Goal: Ask a question

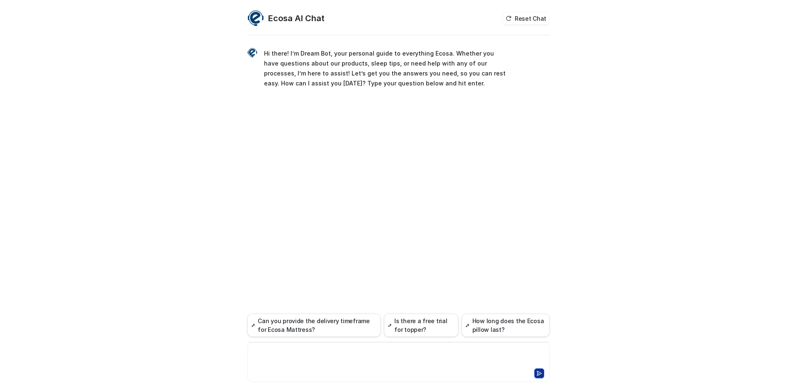
click at [382, 358] on div at bounding box center [399, 357] width 298 height 19
paste div "To enrich screen reader interactions, please activate Accessibility in Grammarl…"
click at [458, 112] on div "Are your silk pillowslips sold as singles or pairs?" at bounding box center [476, 105] width 147 height 20
click at [459, 108] on p "Are your silk pillowslips sold as singles or pairs?" at bounding box center [477, 105] width 136 height 10
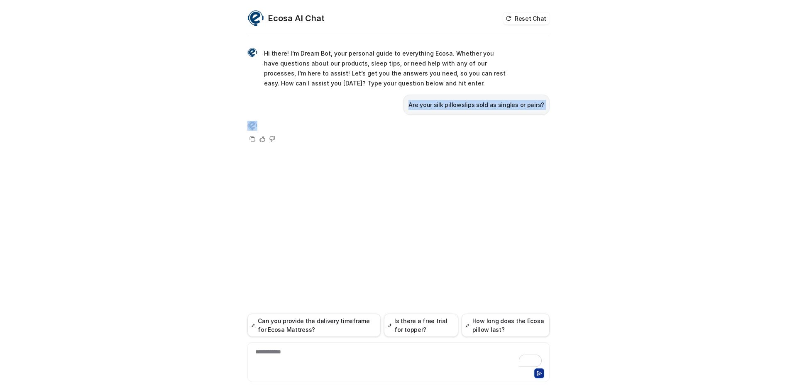
click at [459, 108] on p "Are your silk pillowslips sold as singles or pairs?" at bounding box center [477, 105] width 136 height 10
copy span "Are your silk pillowslips sold as singles or pairs?"
click at [317, 365] on div "**********" at bounding box center [399, 357] width 298 height 19
paste div "To enrich screen reader interactions, please activate Accessibility in Grammarl…"
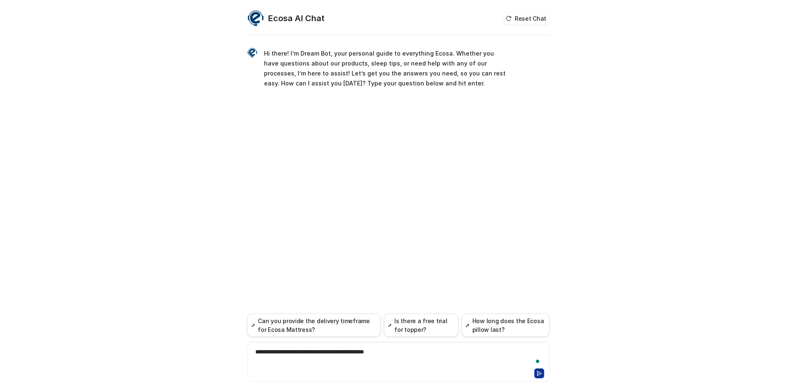
click at [318, 353] on div "**********" at bounding box center [399, 357] width 298 height 19
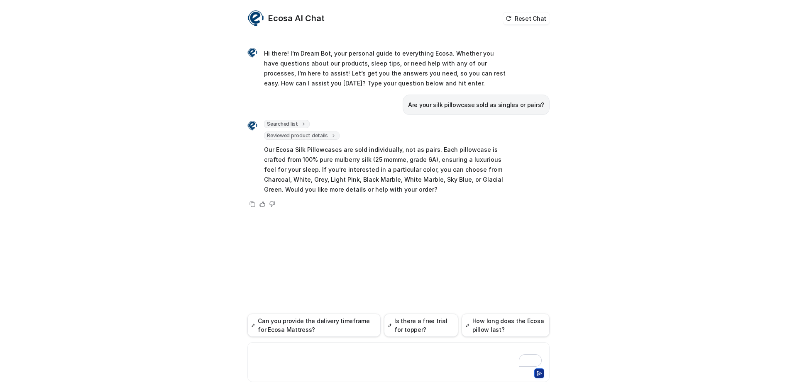
click at [321, 366] on div "To enrich screen reader interactions, please activate Accessibility in Grammarl…" at bounding box center [399, 357] width 298 height 19
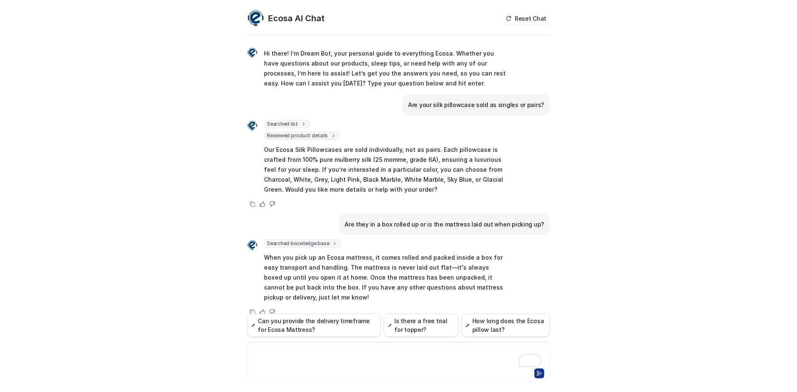
scroll to position [13, 0]
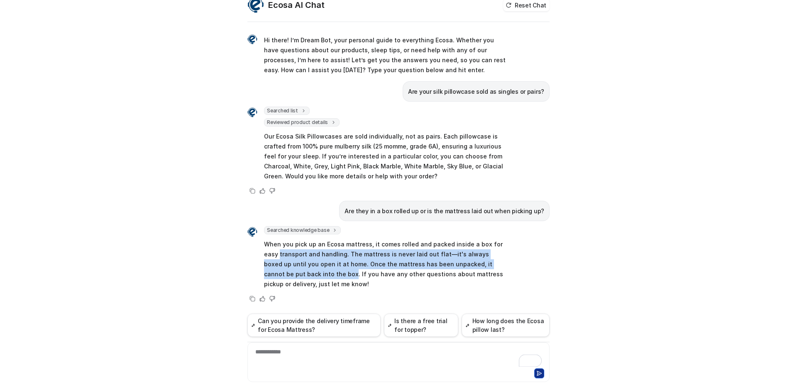
drag, startPoint x: 281, startPoint y: 276, endPoint x: 274, endPoint y: 256, distance: 21.8
click at [258, 250] on div "Searched knowledge base search_queries : [ "mattress packaging", "mattress pick…" at bounding box center [376, 258] width 259 height 64
click at [274, 256] on p "When you pick up an Ecosa mattress, it comes rolled and packed inside a box for…" at bounding box center [385, 265] width 243 height 50
drag, startPoint x: 284, startPoint y: 276, endPoint x: 256, endPoint y: 242, distance: 43.6
click at [256, 242] on div "Searched knowledge base search_queries : [ "mattress packaging", "mattress pick…" at bounding box center [376, 258] width 259 height 64
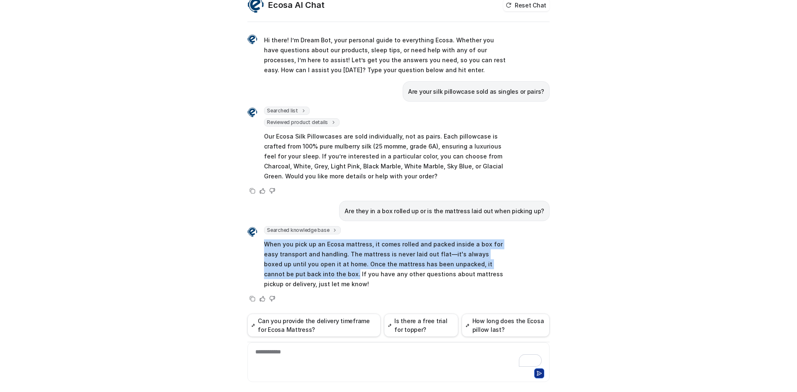
copy p "When you pick up an Ecosa mattress, it comes rolled and packed inside a box for…"
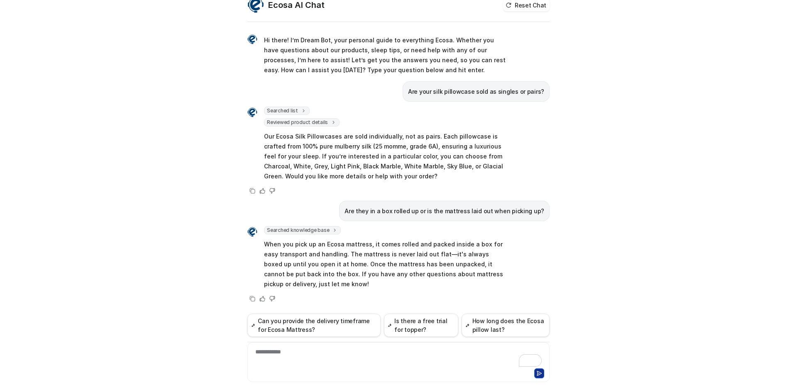
click at [298, 361] on div "**********" at bounding box center [399, 357] width 298 height 19
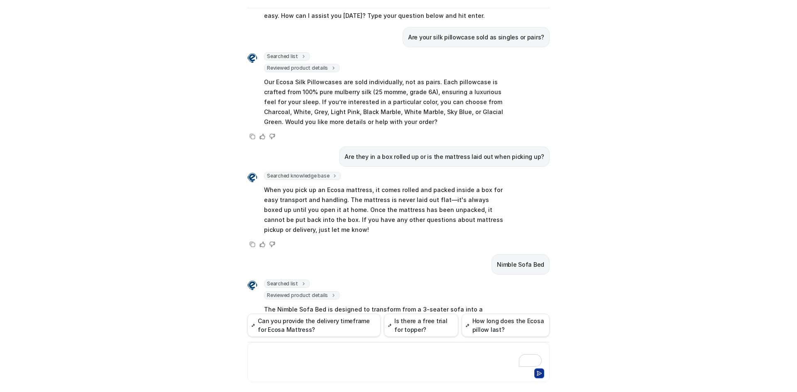
scroll to position [180, 0]
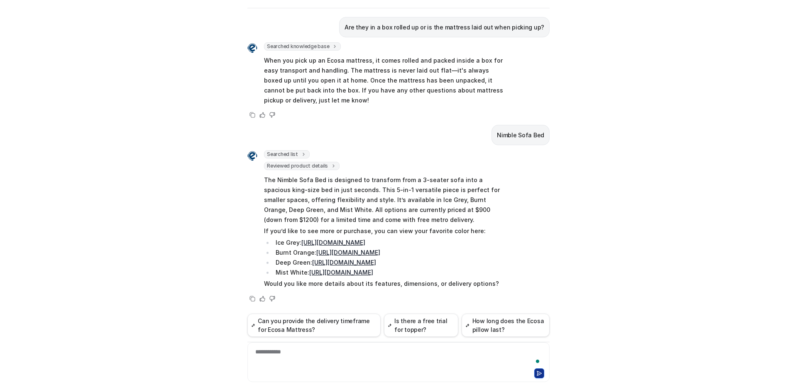
click at [382, 367] on div at bounding box center [399, 373] width 298 height 12
click at [356, 352] on div "To enrich screen reader interactions, please activate Accessibility in Grammarl…" at bounding box center [399, 357] width 298 height 19
click at [259, 354] on div "**********" at bounding box center [399, 357] width 298 height 19
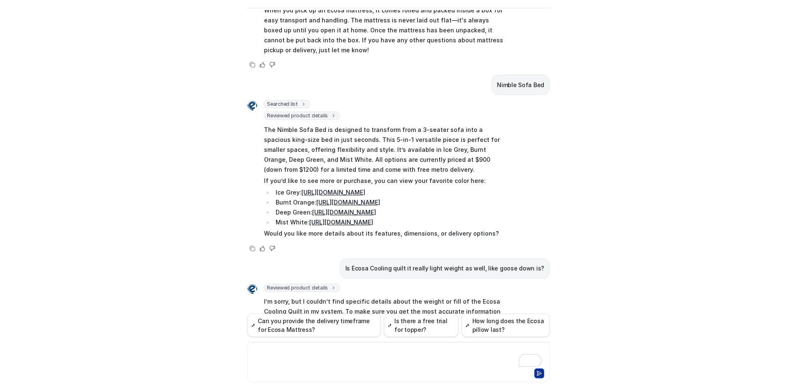
scroll to position [278, 0]
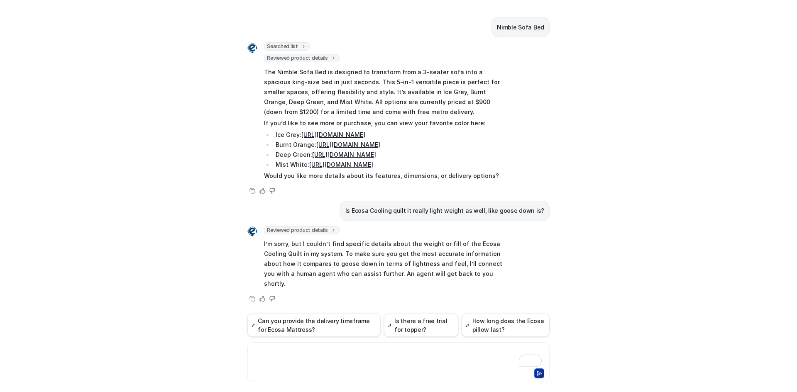
click at [352, 347] on div at bounding box center [398, 363] width 302 height 40
click at [368, 355] on div "To enrich screen reader interactions, please activate Accessibility in Grammarl…" at bounding box center [399, 357] width 298 height 19
click at [331, 361] on div "**********" at bounding box center [399, 357] width 298 height 19
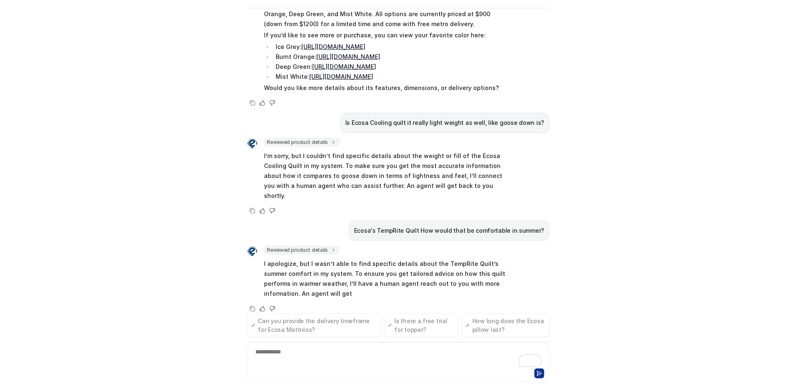
scroll to position [376, 0]
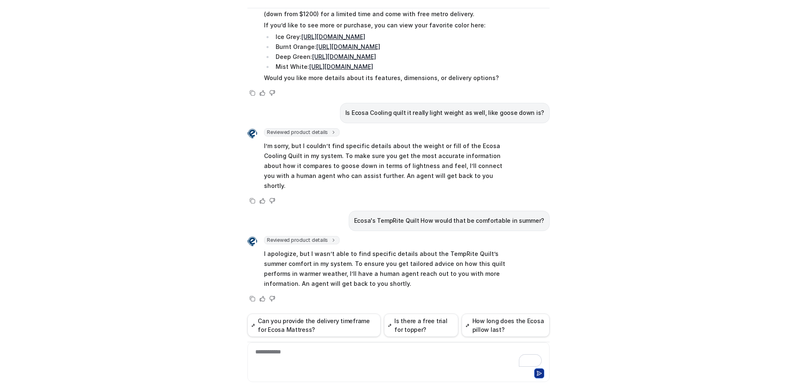
click at [169, 131] on div "Ecosa AI Chat Reset Chat Hi there! I’m Dream Bot, your personal guide to everyt…" at bounding box center [398, 196] width 797 height 392
